Goal: Transaction & Acquisition: Purchase product/service

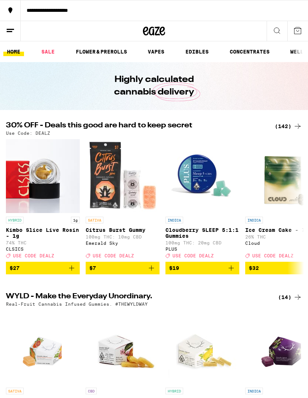
click at [289, 130] on div "(142)" at bounding box center [287, 126] width 27 height 9
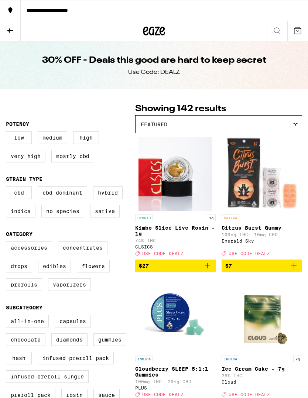
click at [100, 199] on label "Hybrid" at bounding box center [108, 192] width 30 height 13
click at [8, 188] on input "Hybrid" at bounding box center [7, 187] width 0 height 0
checkbox input "true"
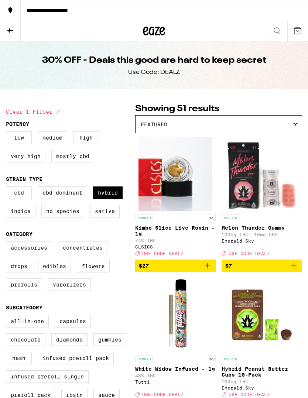
click at [27, 217] on label "Indica" at bounding box center [21, 211] width 30 height 13
click at [8, 188] on input "Indica" at bounding box center [7, 187] width 0 height 0
checkbox input "true"
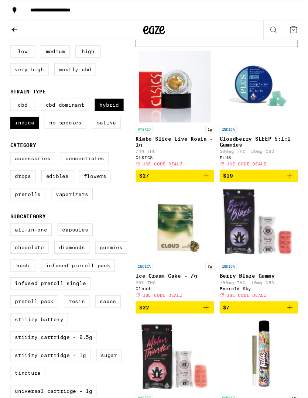
scroll to position [93, 0]
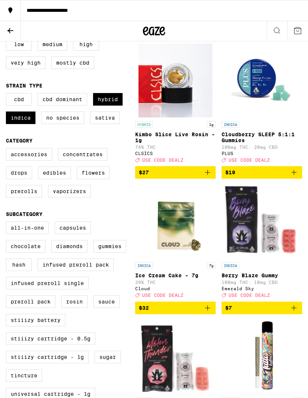
click at [87, 179] on label "Flowers" at bounding box center [93, 172] width 33 height 13
click at [8, 149] on input "Flowers" at bounding box center [7, 149] width 0 height 0
checkbox input "true"
